Goal: Information Seeking & Learning: Learn about a topic

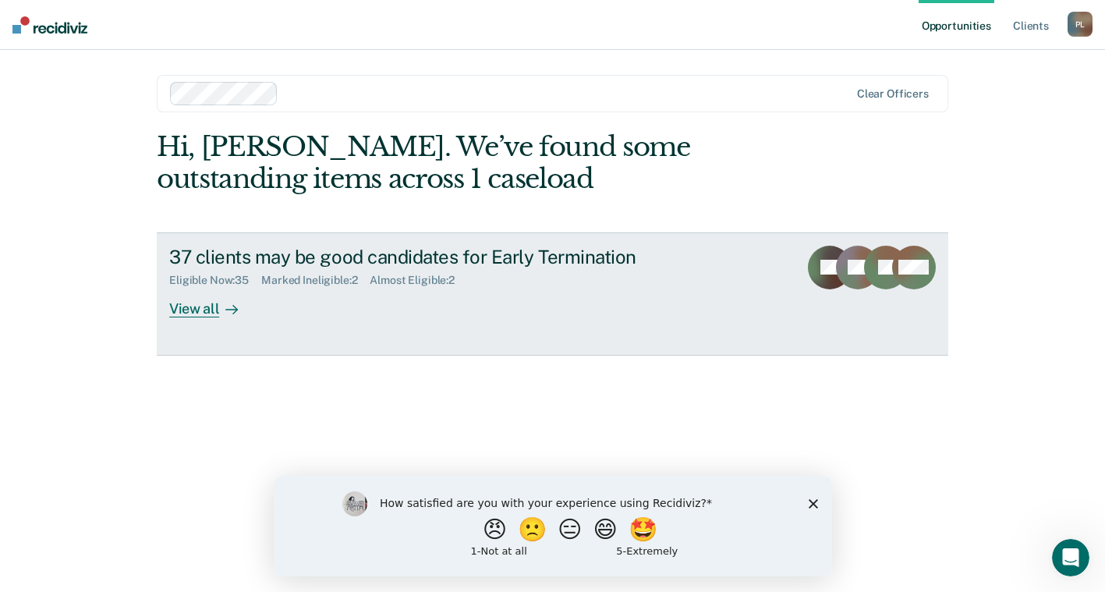
click at [191, 308] on div "View all" at bounding box center [212, 302] width 87 height 30
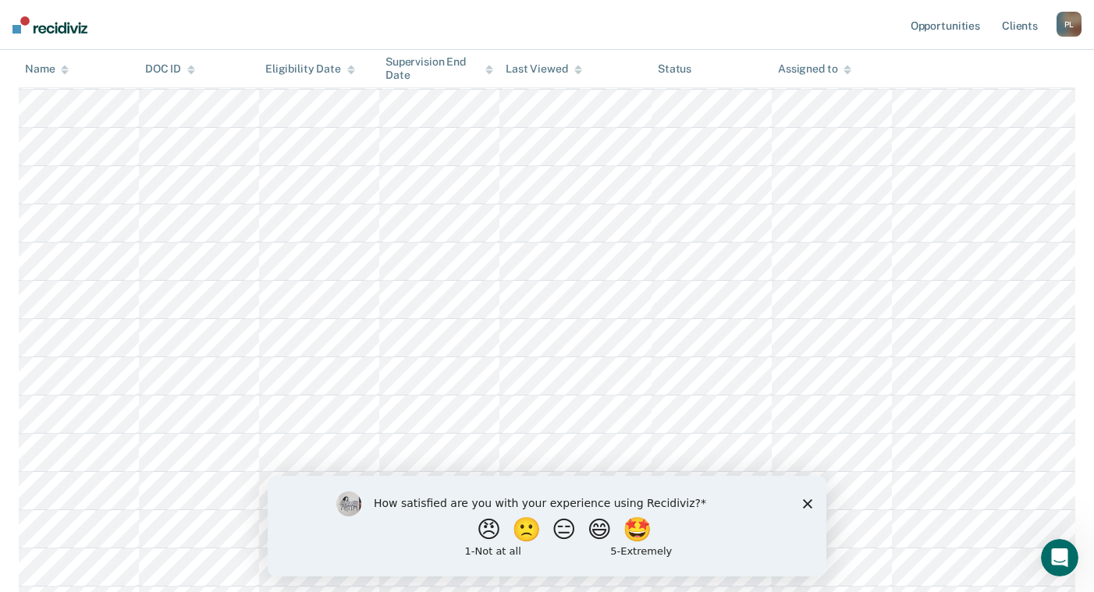
scroll to position [702, 0]
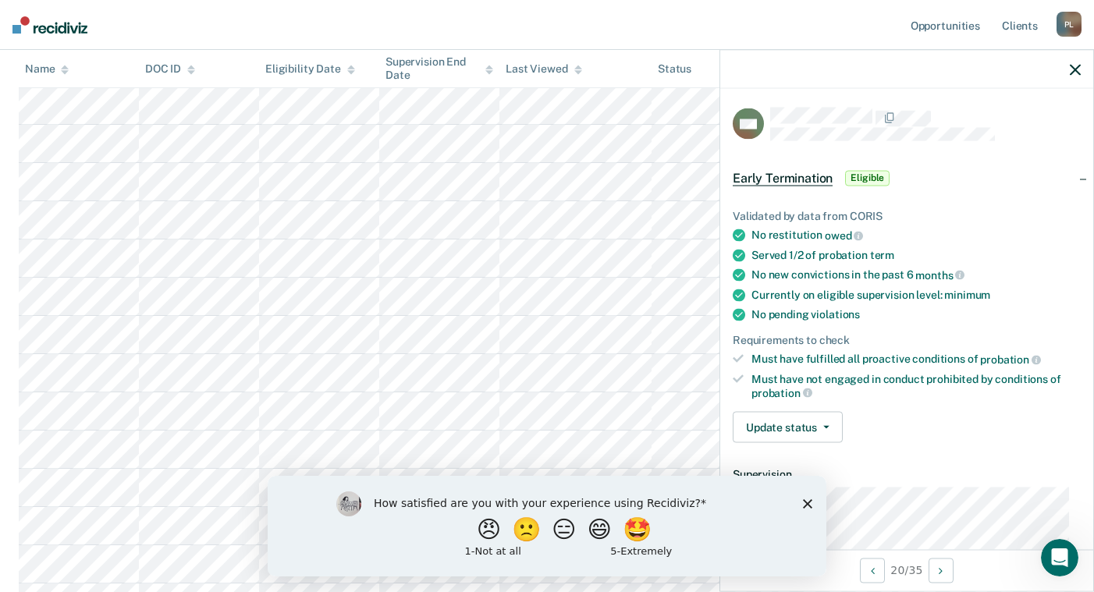
click at [1074, 71] on icon "button" at bounding box center [1074, 69] width 11 height 11
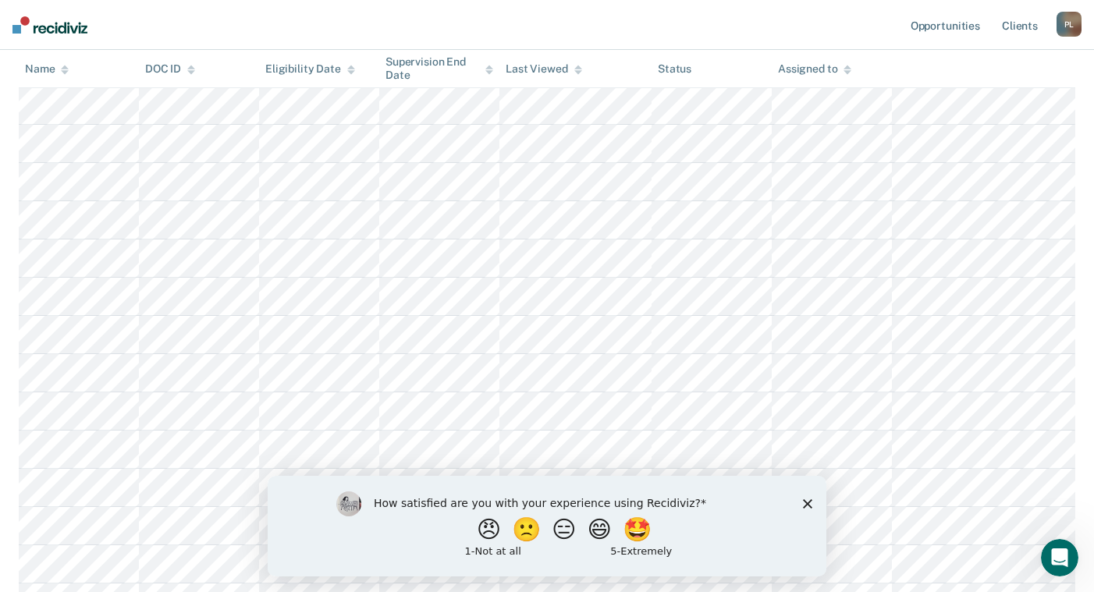
click at [809, 502] on polygon "Close survey" at bounding box center [807, 502] width 9 height 9
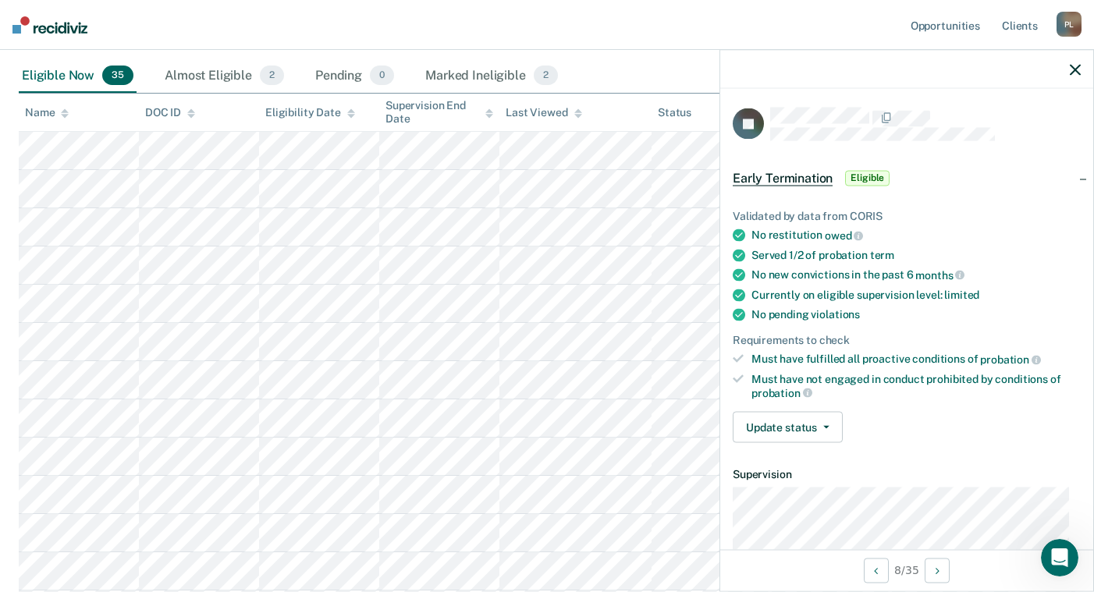
scroll to position [212, 0]
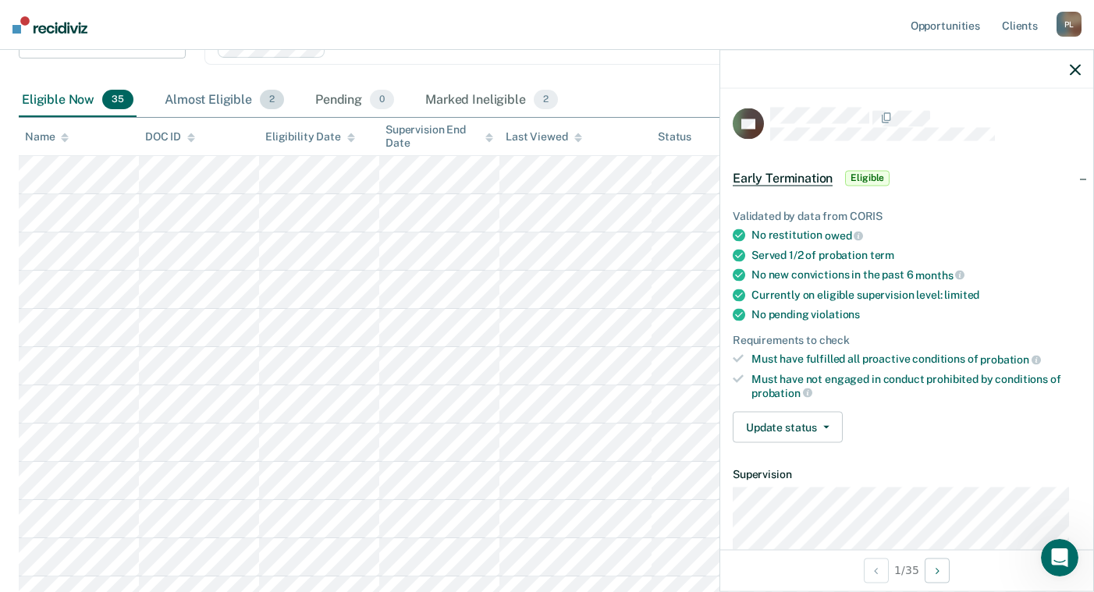
click at [214, 101] on div "Almost Eligible 2" at bounding box center [224, 100] width 126 height 34
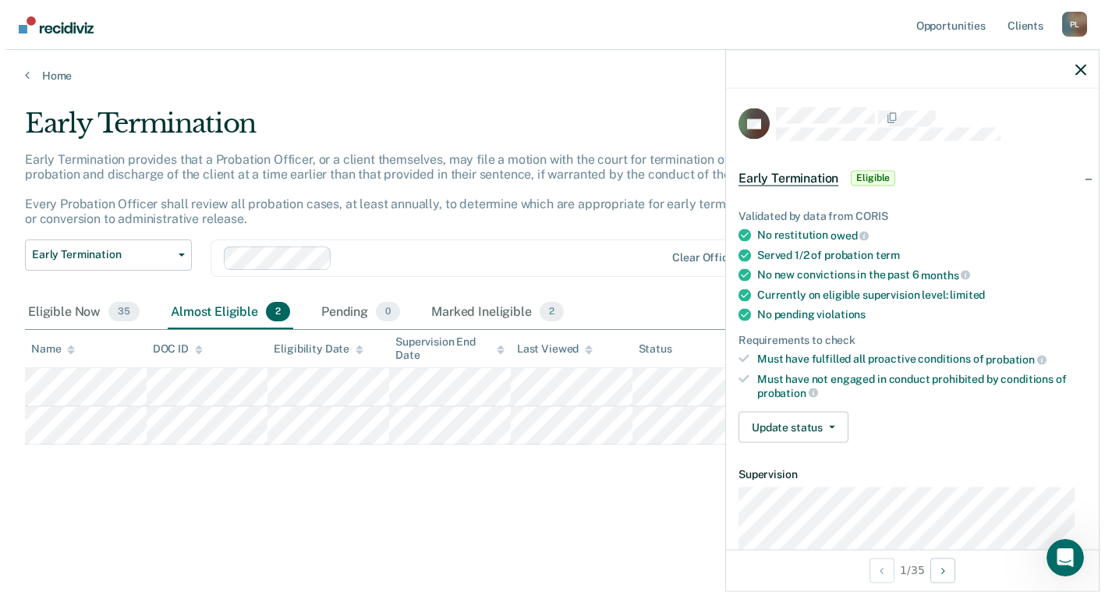
scroll to position [0, 0]
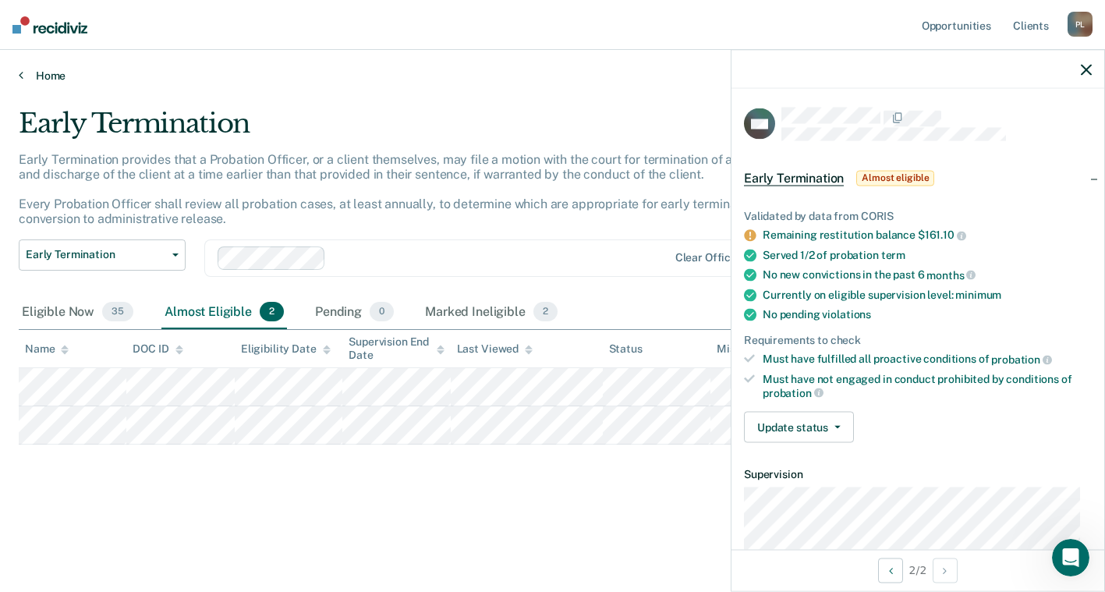
click at [57, 73] on link "Home" at bounding box center [553, 76] width 1068 height 14
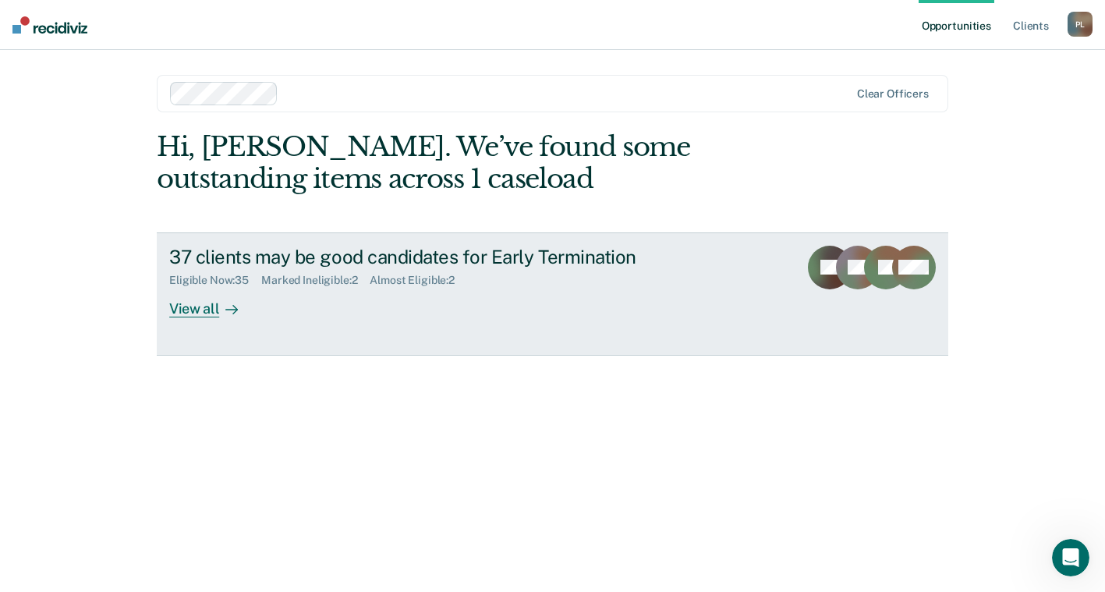
click at [404, 265] on div "37 clients may be good candidates for Early Termination" at bounding box center [443, 257] width 548 height 23
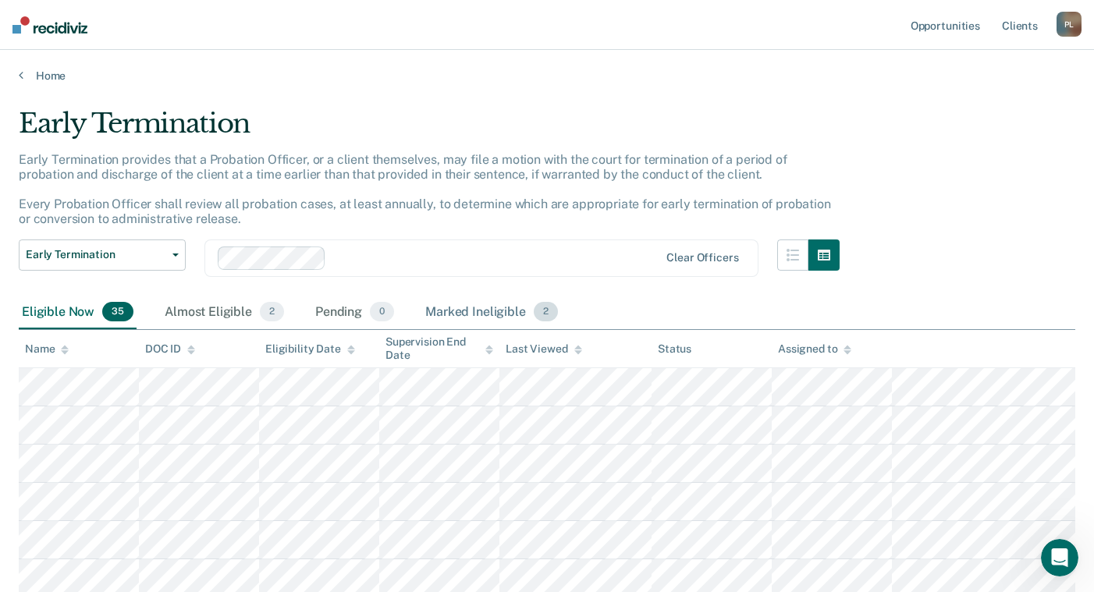
click at [492, 309] on div "Marked Ineligible 2" at bounding box center [491, 313] width 139 height 34
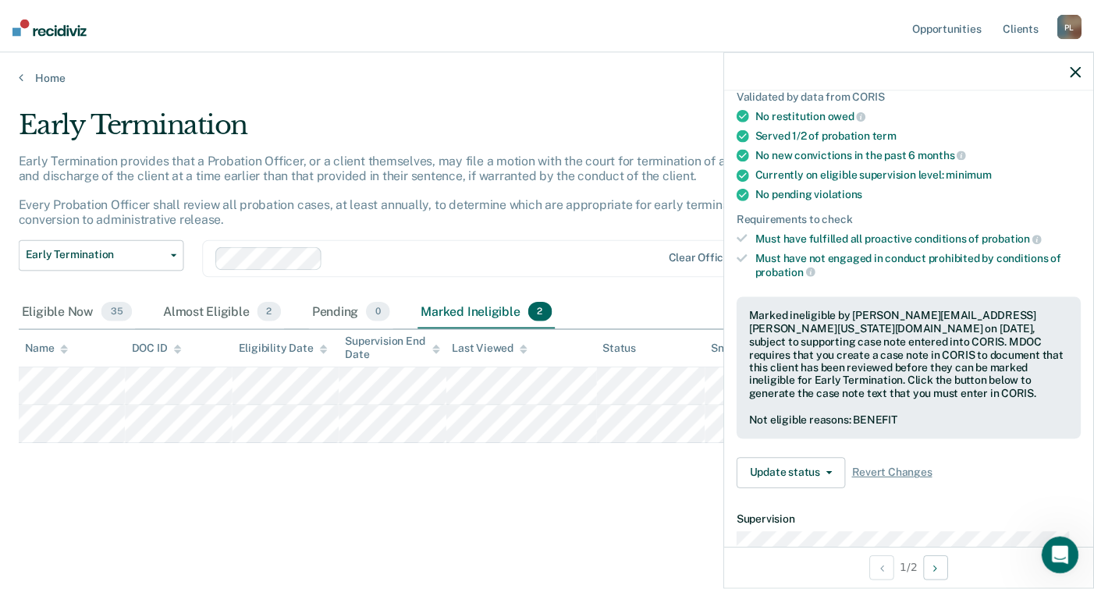
scroll to position [156, 0]
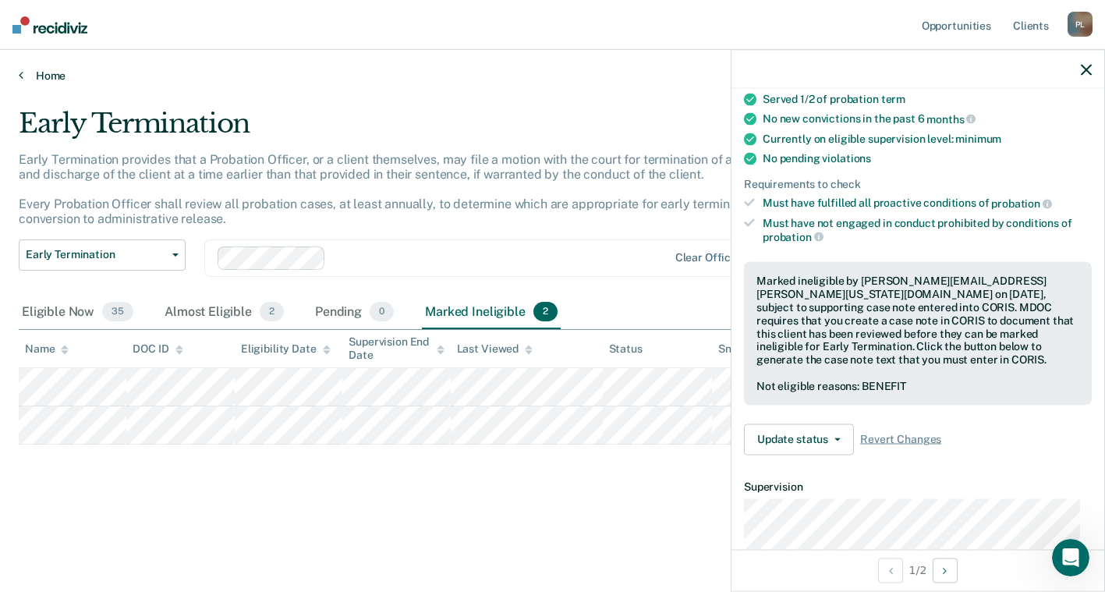
click at [58, 74] on link "Home" at bounding box center [553, 76] width 1068 height 14
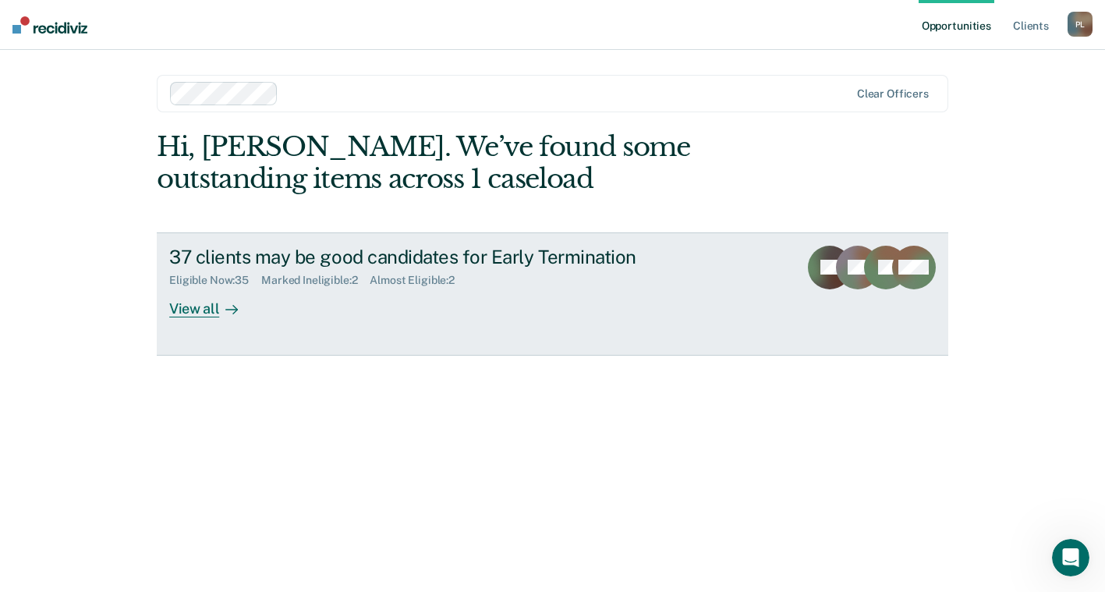
click at [381, 263] on div "37 clients may be good candidates for Early Termination" at bounding box center [443, 257] width 548 height 23
